Goal: Information Seeking & Learning: Learn about a topic

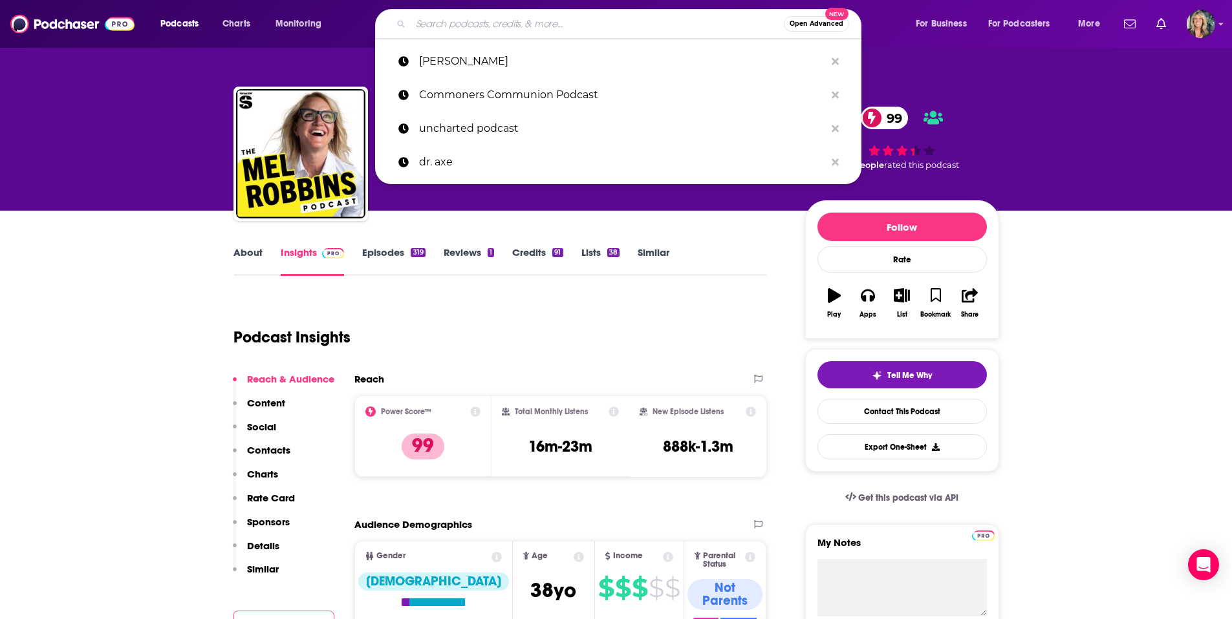
click at [458, 26] on input "Search podcasts, credits, & more..." at bounding box center [597, 24] width 373 height 21
paste input "Kankelfritz & Friends"
type input "Kankelfritz & Friends"
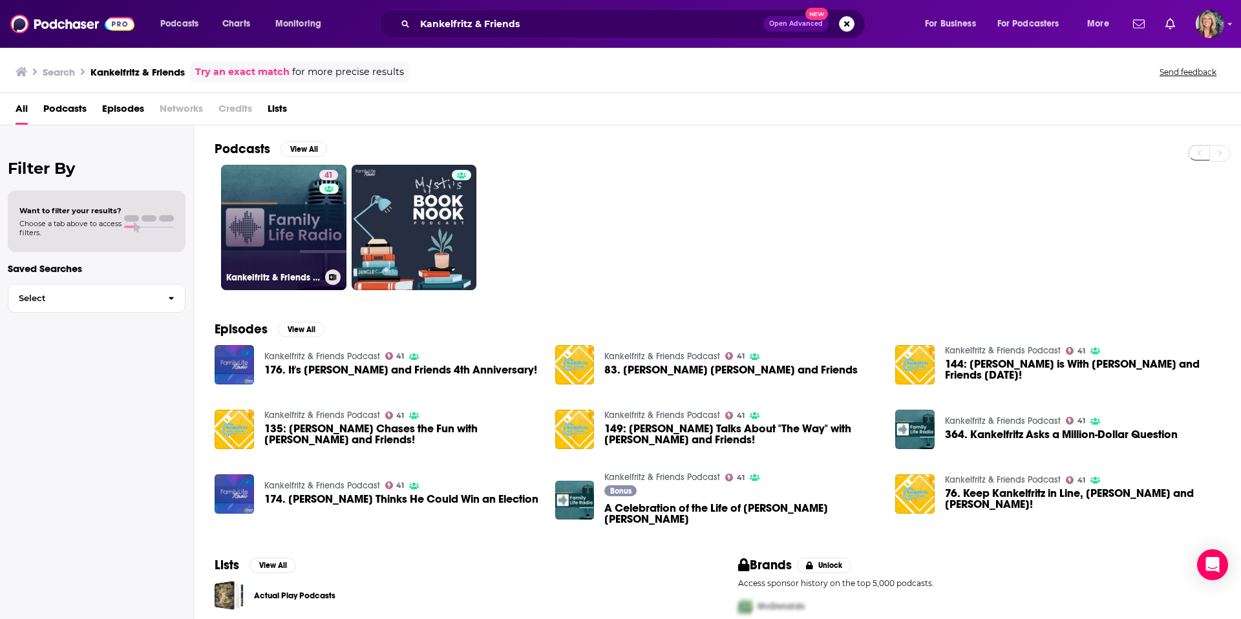
click at [287, 226] on link "41 [PERSON_NAME] & Friends Podcast" at bounding box center [283, 227] width 125 height 125
